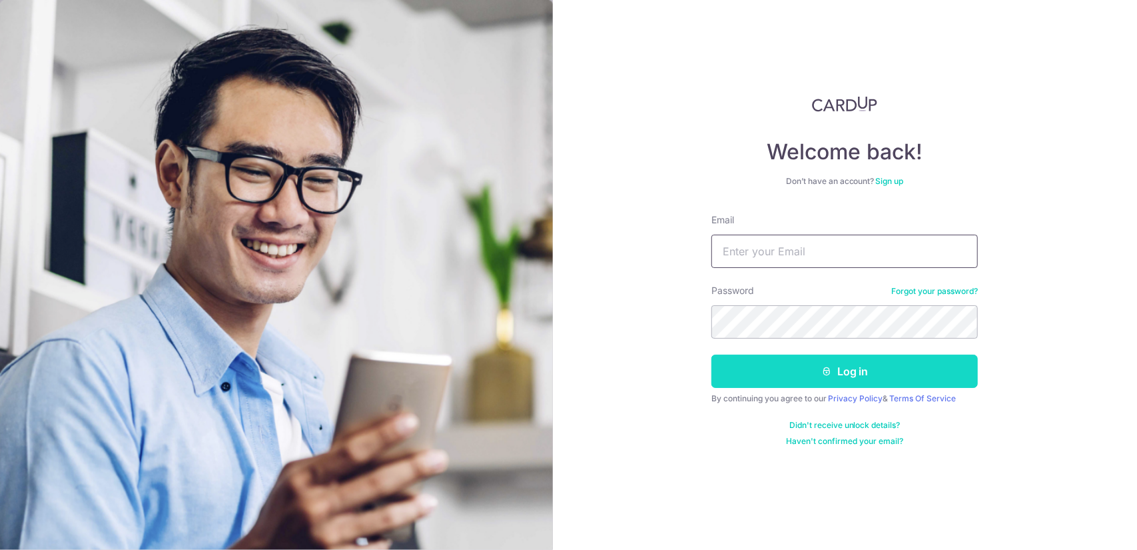
type input "[EMAIL_ADDRESS][DOMAIN_NAME]"
click at [878, 372] on button "Log in" at bounding box center [845, 370] width 267 height 33
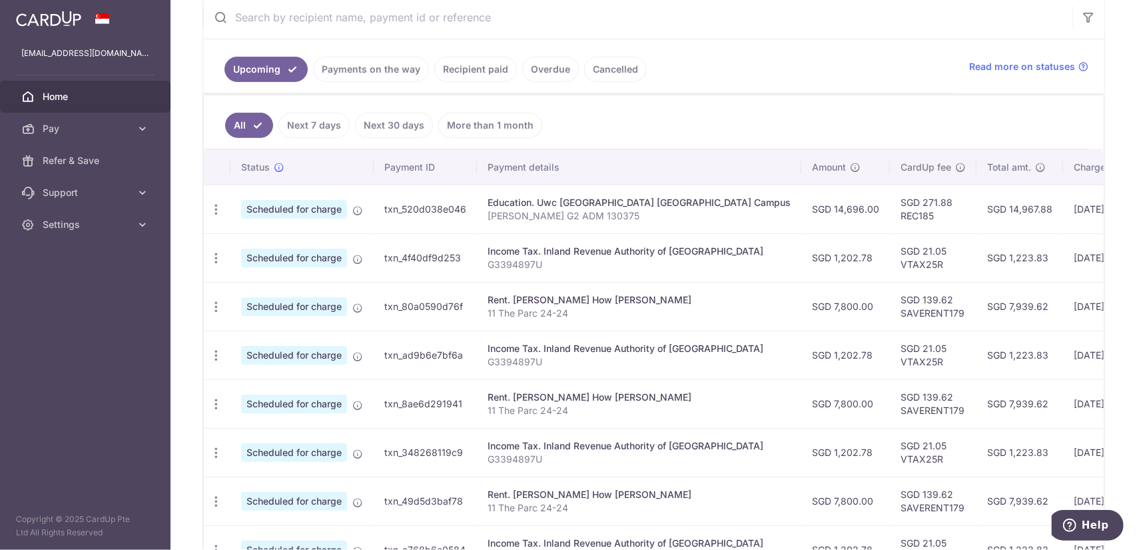
scroll to position [267, 0]
